Goal: Task Accomplishment & Management: Complete application form

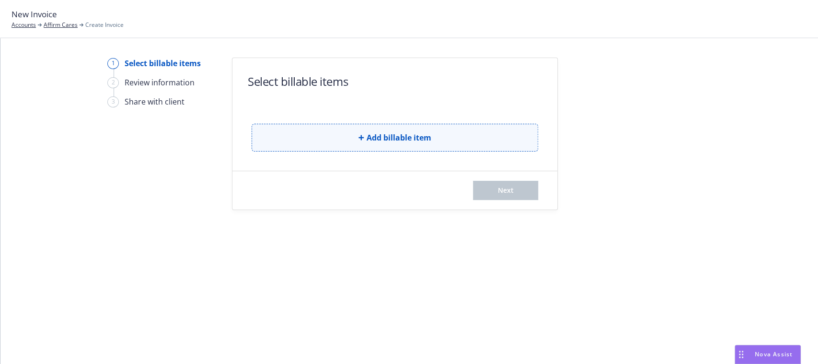
click at [358, 143] on button "Add billable item" at bounding box center [395, 138] width 286 height 28
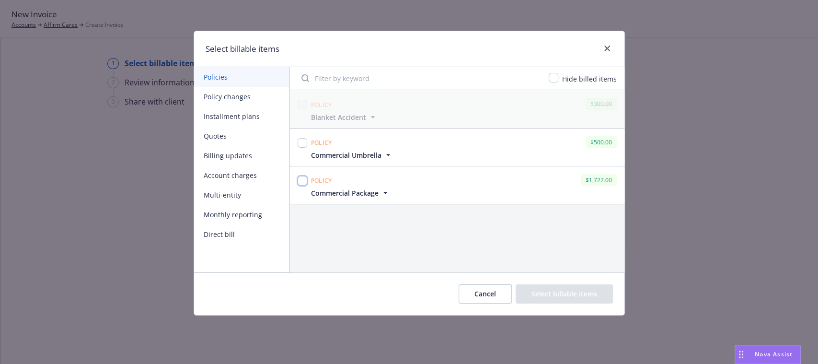
click at [300, 183] on input "checkbox" at bounding box center [303, 181] width 10 height 10
checkbox input "true"
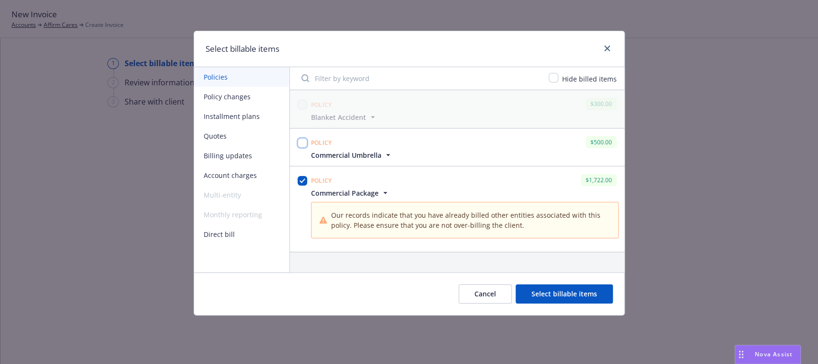
click at [300, 144] on input "checkbox" at bounding box center [303, 143] width 10 height 10
checkbox input "true"
click at [545, 300] on button "Select billable items" at bounding box center [563, 293] width 97 height 19
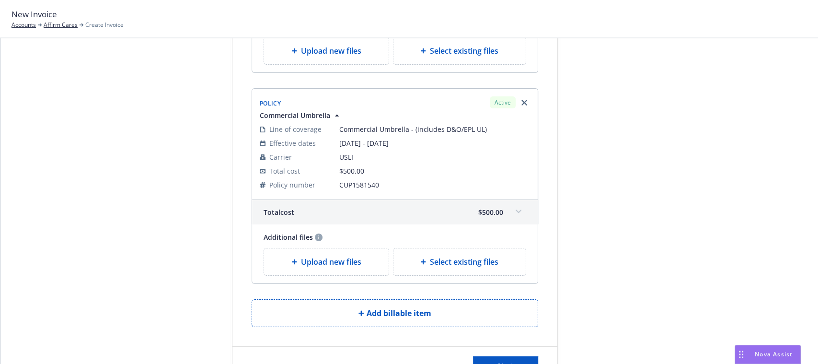
scroll to position [342, 0]
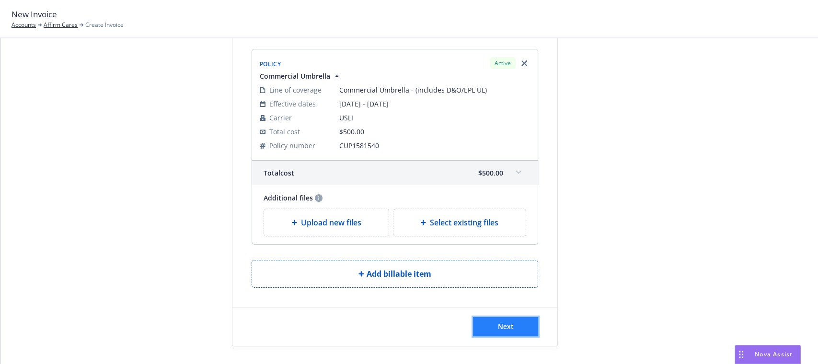
click at [488, 324] on button "Next" at bounding box center [505, 326] width 65 height 19
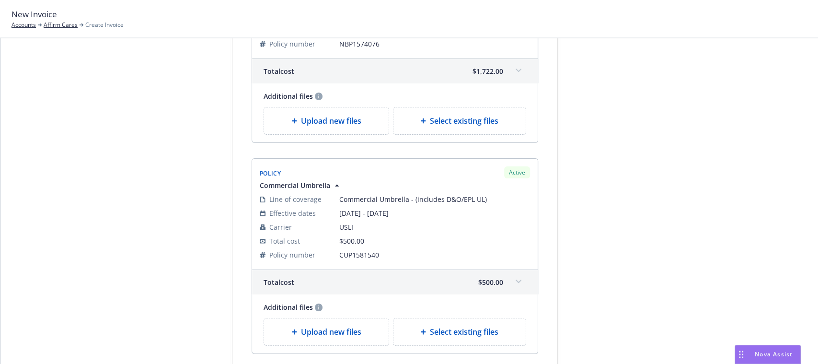
scroll to position [0, 0]
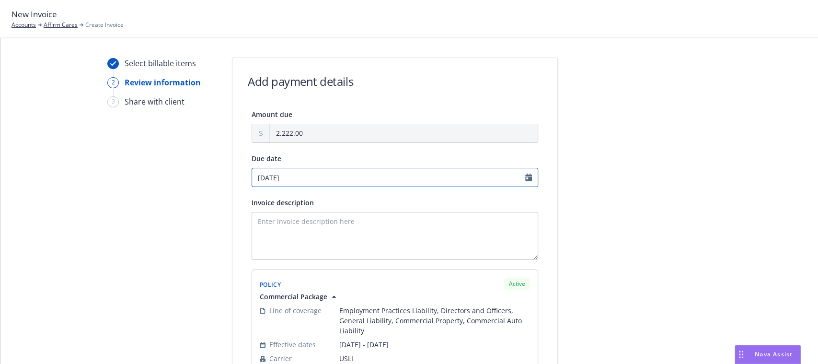
click at [521, 183] on input "[DATE]" at bounding box center [395, 177] width 286 height 19
select select "September"
select select "2025"
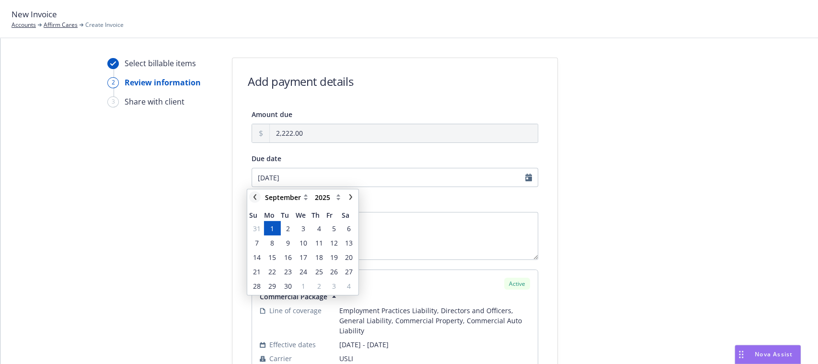
click at [253, 191] on link "chevronLeft" at bounding box center [254, 196] width 11 height 11
select select "August"
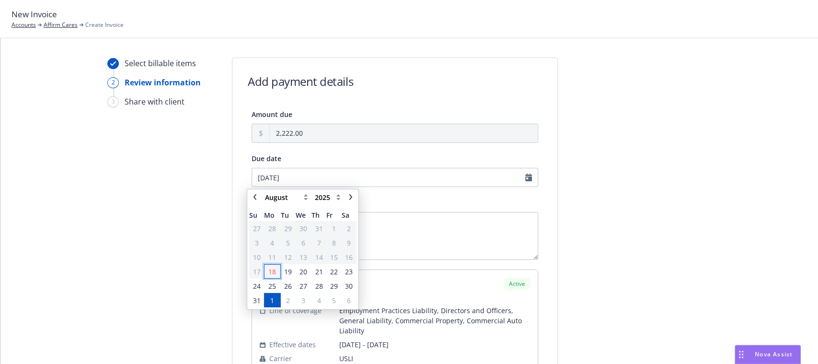
click at [268, 269] on span "18" at bounding box center [272, 271] width 8 height 10
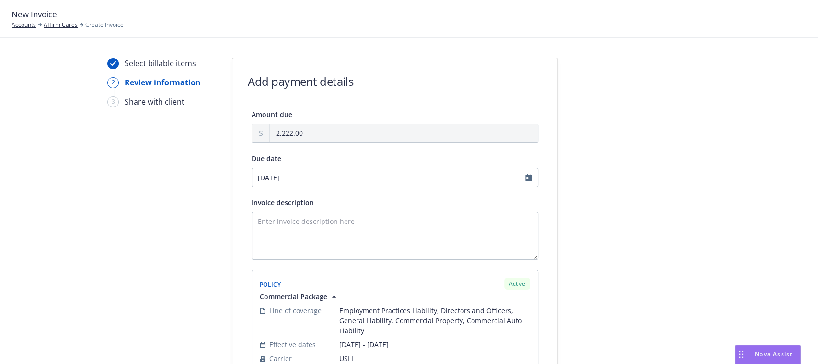
type input "[DATE]"
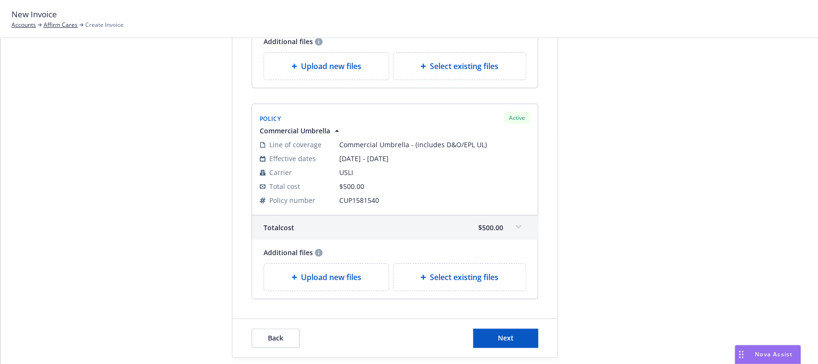
scroll to position [409, 0]
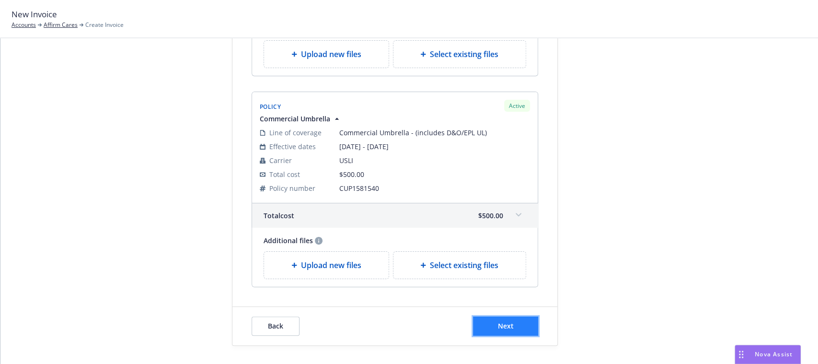
click at [509, 323] on button "Next" at bounding box center [505, 325] width 65 height 19
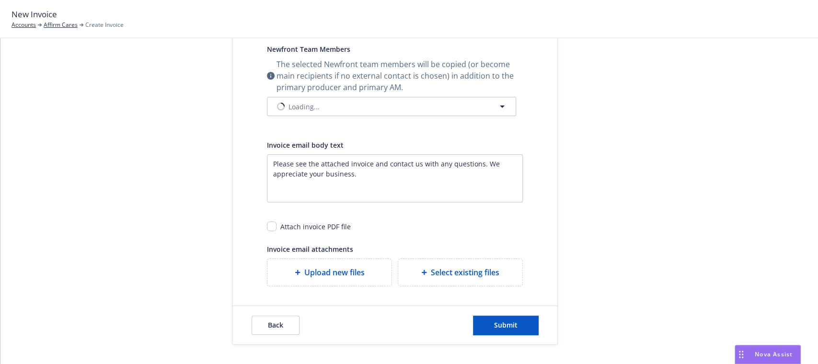
scroll to position [291, 0]
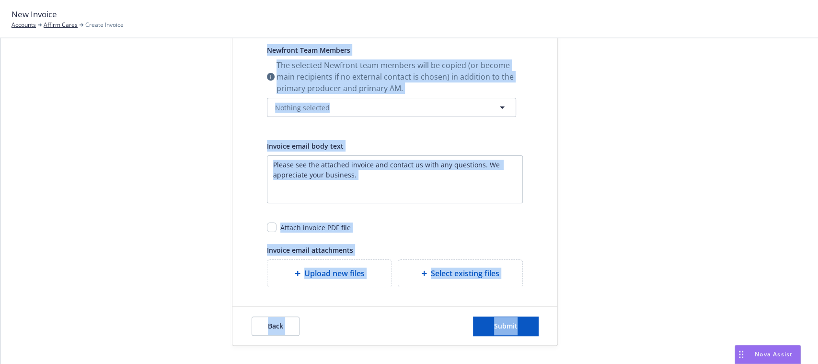
drag, startPoint x: 807, startPoint y: 237, endPoint x: 814, endPoint y: -35, distance: 271.7
click at [814, 0] on html "New Invoice Accounts Affirm Cares Create Invoice Select billable items Review i…" at bounding box center [409, 182] width 818 height 364
click at [761, 191] on div "Select billable items Review information 3 Share with client Share with client …" at bounding box center [409, 55] width 794 height 579
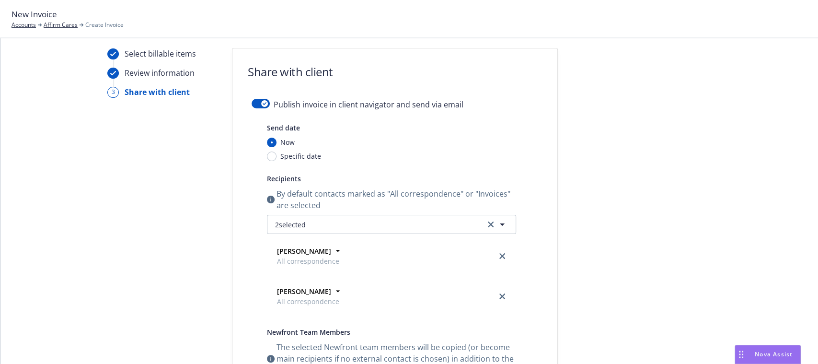
scroll to position [0, 0]
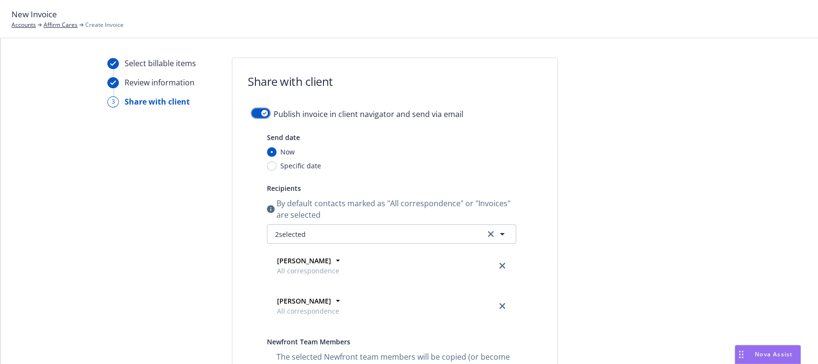
click at [253, 115] on button "button" at bounding box center [261, 113] width 18 height 10
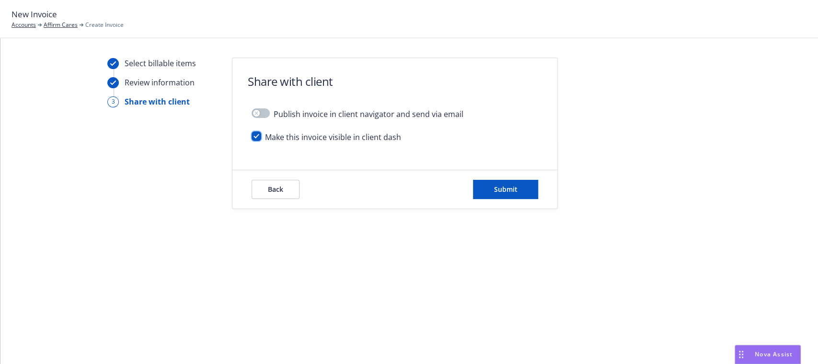
click at [254, 137] on input "checkbox" at bounding box center [257, 136] width 10 height 10
checkbox input "false"
click at [518, 183] on button "Submit" at bounding box center [505, 189] width 65 height 19
